Goal: Information Seeking & Learning: Understand process/instructions

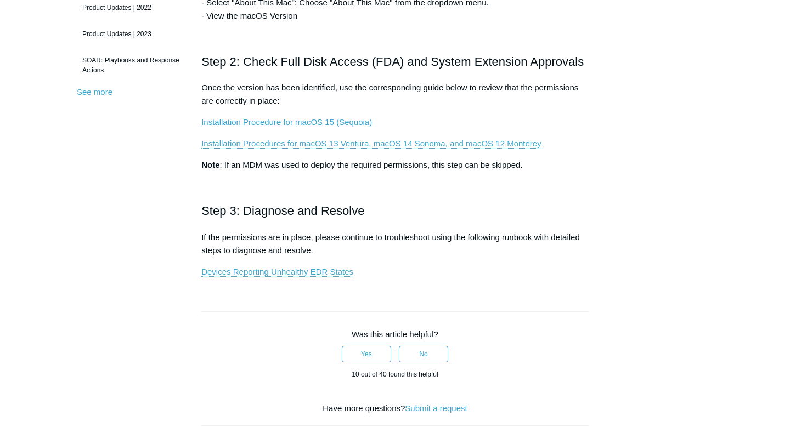
scroll to position [348, 0]
click at [317, 273] on link "Devices Reporting Unhealthy EDR States" at bounding box center [277, 272] width 152 height 10
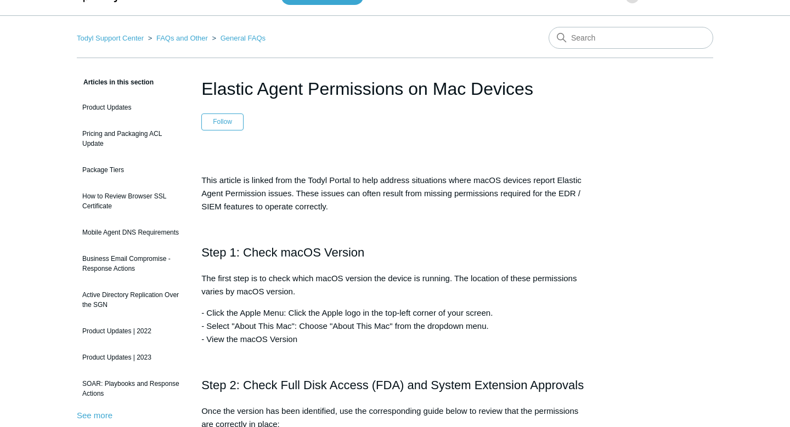
scroll to position [0, 0]
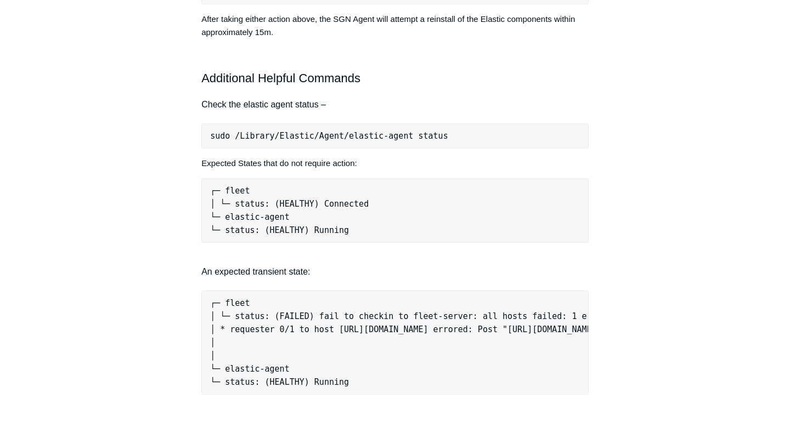
scroll to position [865, 0]
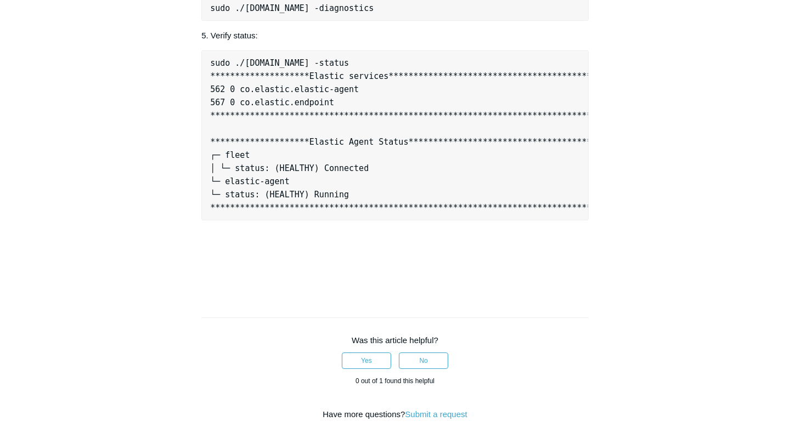
scroll to position [0, 27]
drag, startPoint x: 210, startPoint y: 183, endPoint x: 610, endPoint y: 183, distance: 399.9
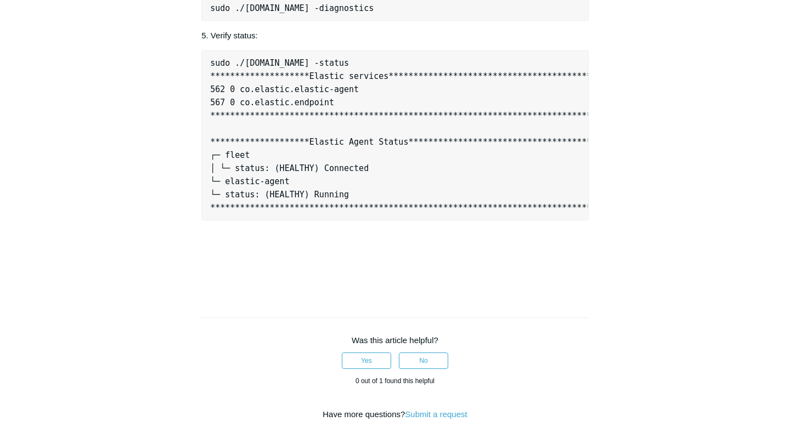
drag, startPoint x: 580, startPoint y: 181, endPoint x: 203, endPoint y: 178, distance: 377.4
copy pre "sudo curl -s https://download.todyl.com/misc/endpoint-tools-v3.sh | sudo bash -…"
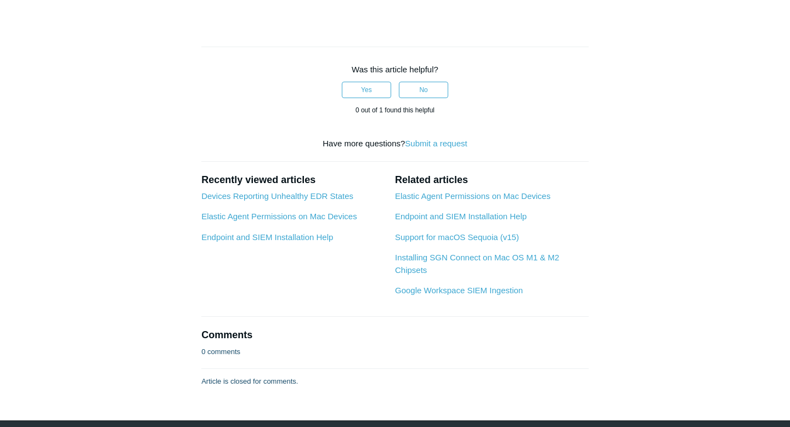
scroll to position [1581, 0]
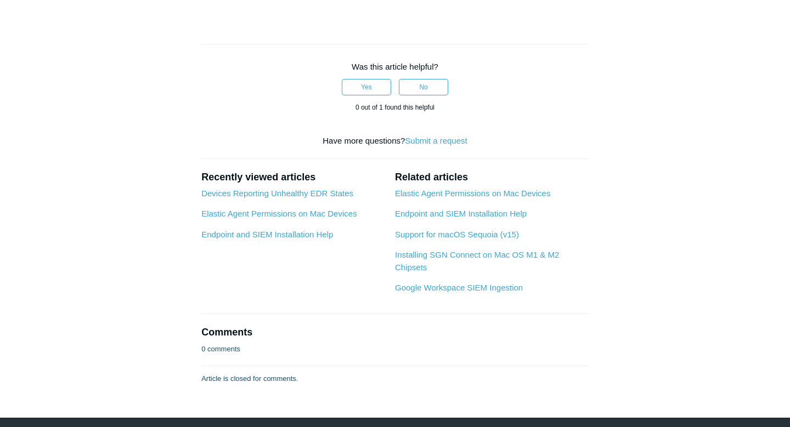
drag, startPoint x: 386, startPoint y: 229, endPoint x: 212, endPoint y: 228, distance: 173.9
copy pre "sudo ./endpoint-tools-v3.sh -status"
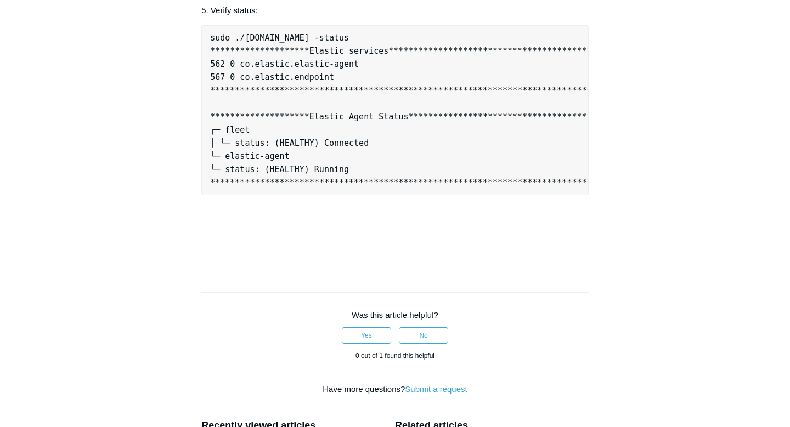
scroll to position [0, 0]
drag, startPoint x: 211, startPoint y: 159, endPoint x: 434, endPoint y: 166, distance: 223.4
copy pre "sudo curl -s https://download.todyl.com/misc/endpoint-tools-v3.sh | sudo bash -…"
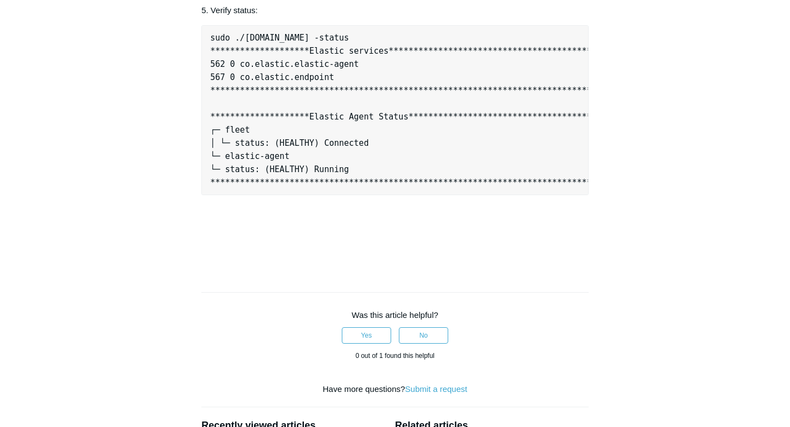
drag, startPoint x: 567, startPoint y: 163, endPoint x: 609, endPoint y: 157, distance: 42.7
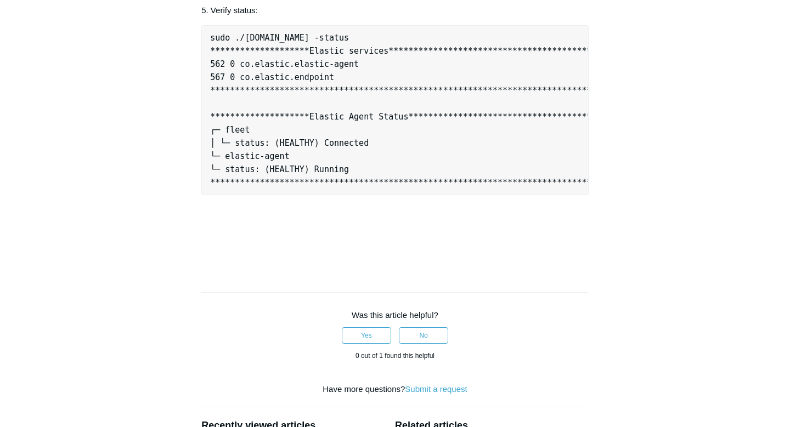
scroll to position [0, 0]
drag, startPoint x: 578, startPoint y: 157, endPoint x: 199, endPoint y: 149, distance: 379.2
copy pre "sudo curl -s https://download.todyl.com/misc/endpoint-tools-v3.sh | sudo bash -…"
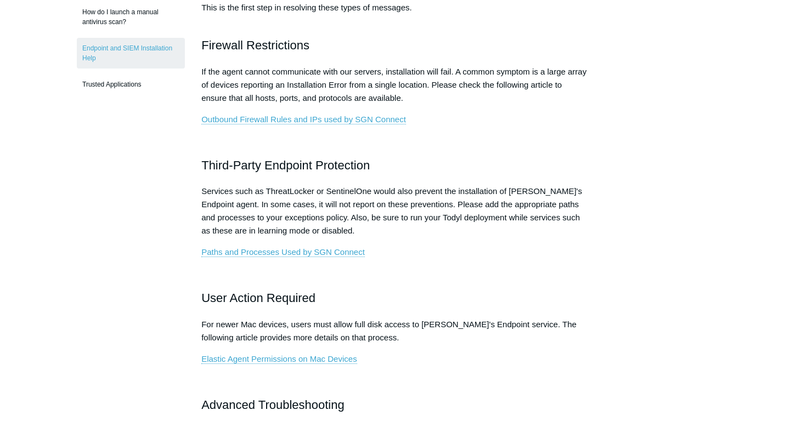
scroll to position [390, 0]
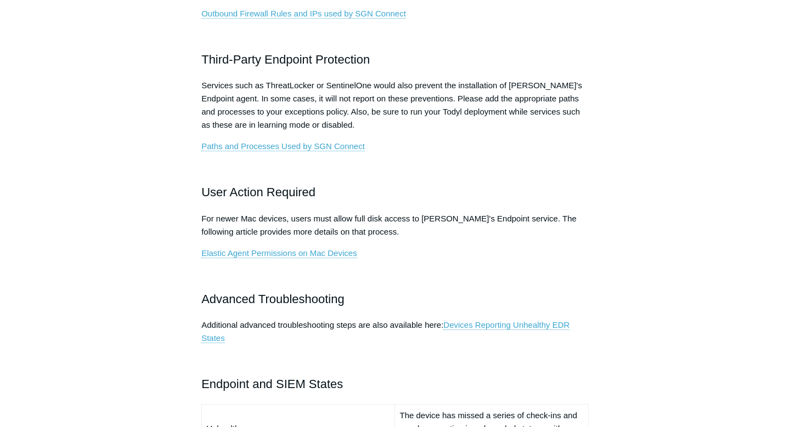
scroll to position [580, 0]
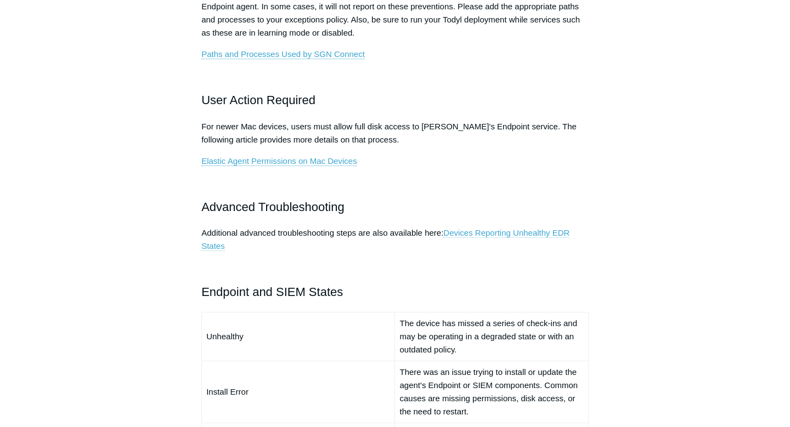
click at [487, 233] on link "Devices Reporting Unhealthy EDR States" at bounding box center [385, 239] width 368 height 23
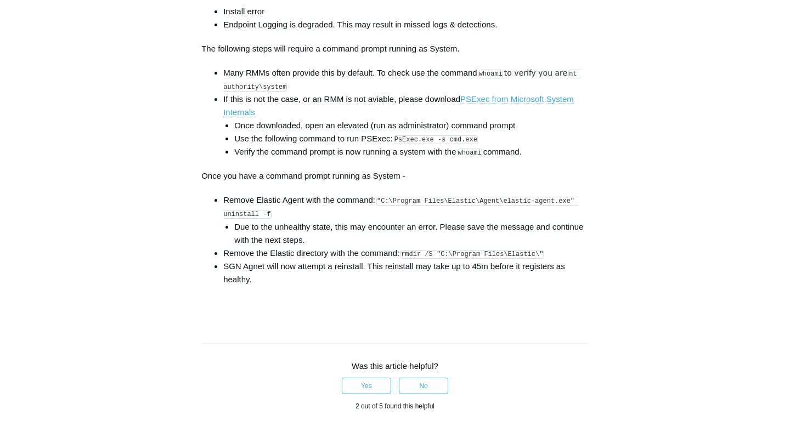
scroll to position [1656, 0]
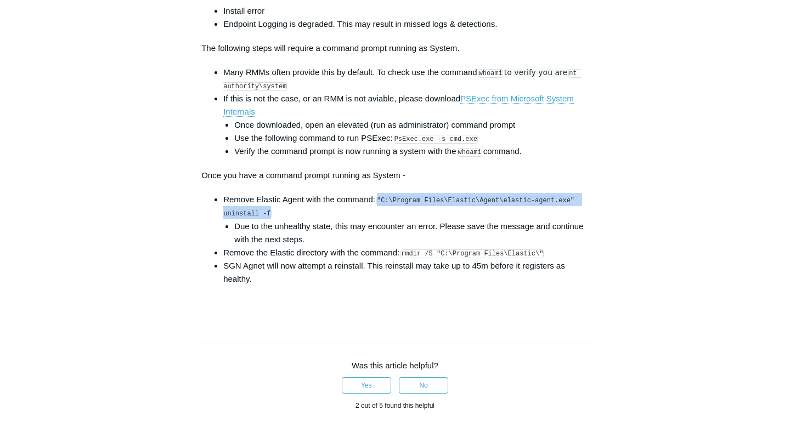
drag, startPoint x: 381, startPoint y: 212, endPoint x: 270, endPoint y: 225, distance: 111.7
click at [270, 218] on code ""C:\Program Files\Elastic\Agent\elastic-agent.exe" uninstall -f" at bounding box center [400, 207] width 355 height 22
copy code ""C:\Program Files\Elastic\Agent\elastic-agent.exe" uninstall -f"
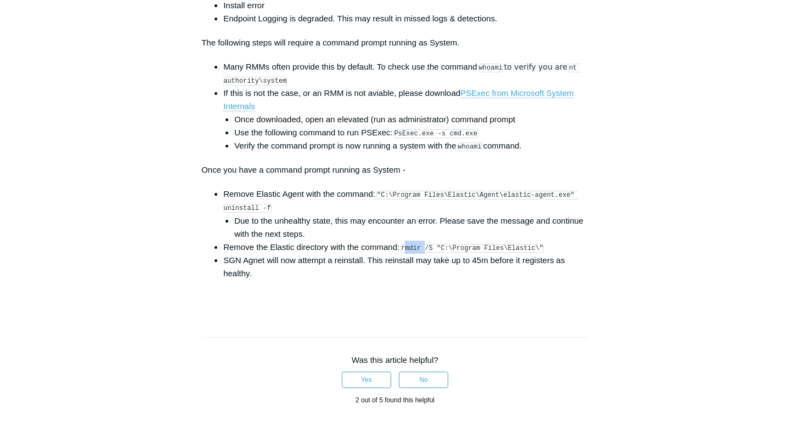
drag, startPoint x: 408, startPoint y: 261, endPoint x: 431, endPoint y: 257, distance: 23.3
click at [431, 253] on code "rmdir /S "C:\Program Files\Elastic\"" at bounding box center [471, 248] width 143 height 9
click at [434, 253] on code "rmdir /S "C:\Program Files\Elastic\"" at bounding box center [471, 248] width 143 height 9
drag, startPoint x: 407, startPoint y: 261, endPoint x: 551, endPoint y: 261, distance: 143.7
click at [551, 254] on li "Remove the Elastic directory with the command: rmdir /S "C:\Program Files\Elast…" at bounding box center [405, 247] width 365 height 13
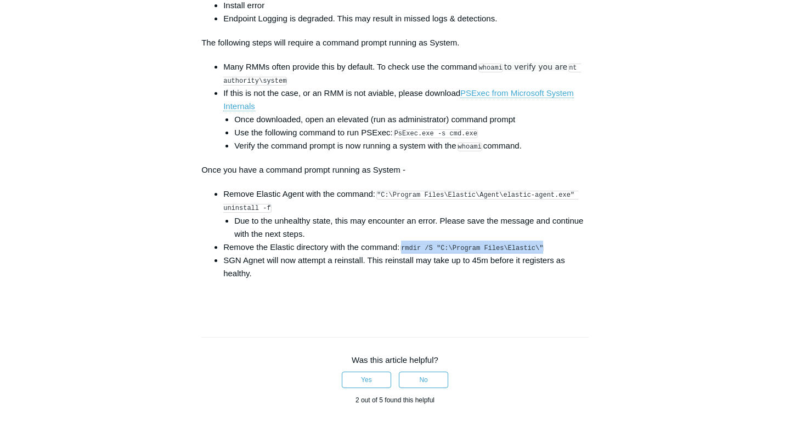
copy code "rmdir /S "C:\Program Files\Elastic\""
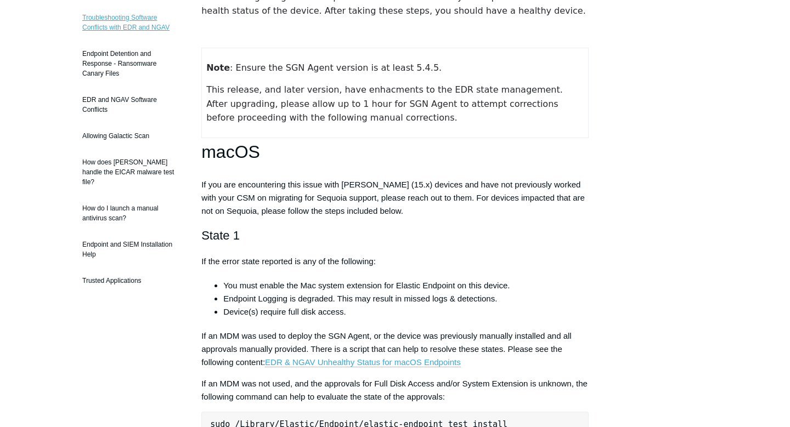
scroll to position [187, 0]
click at [148, 237] on link "Endpoint and SIEM Installation Help" at bounding box center [131, 249] width 108 height 31
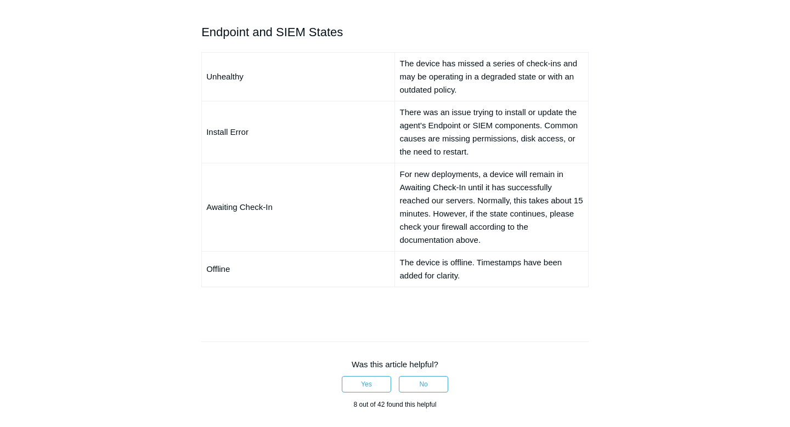
scroll to position [837, 0]
